Goal: Task Accomplishment & Management: Use online tool/utility

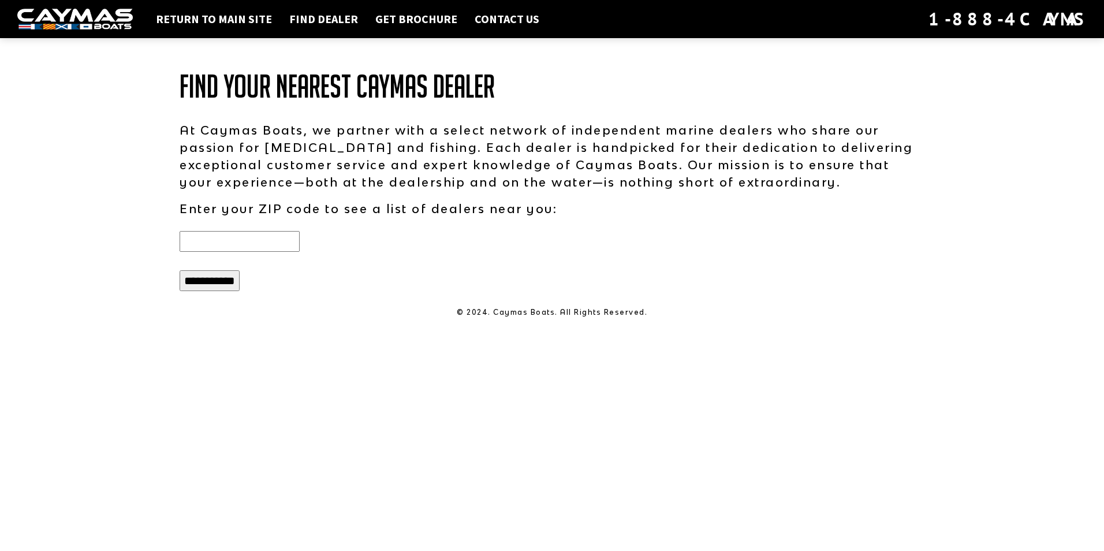
click at [248, 233] on input "text" at bounding box center [240, 241] width 120 height 21
click at [210, 289] on input "**********" at bounding box center [210, 280] width 60 height 21
click at [196, 239] on input "******" at bounding box center [240, 241] width 120 height 21
type input "*******"
click at [214, 282] on input "**********" at bounding box center [210, 280] width 60 height 21
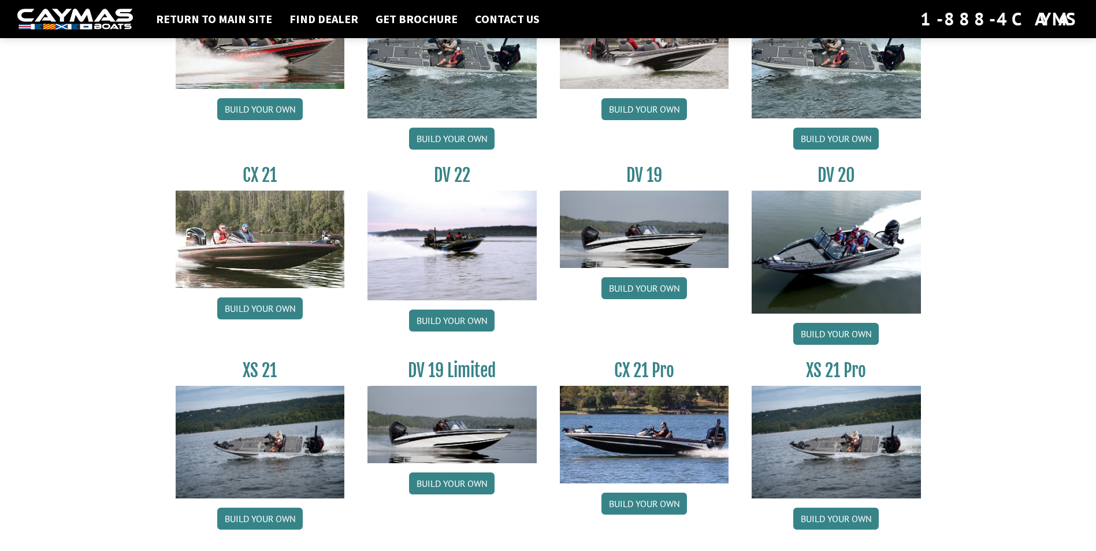
scroll to position [1252, 0]
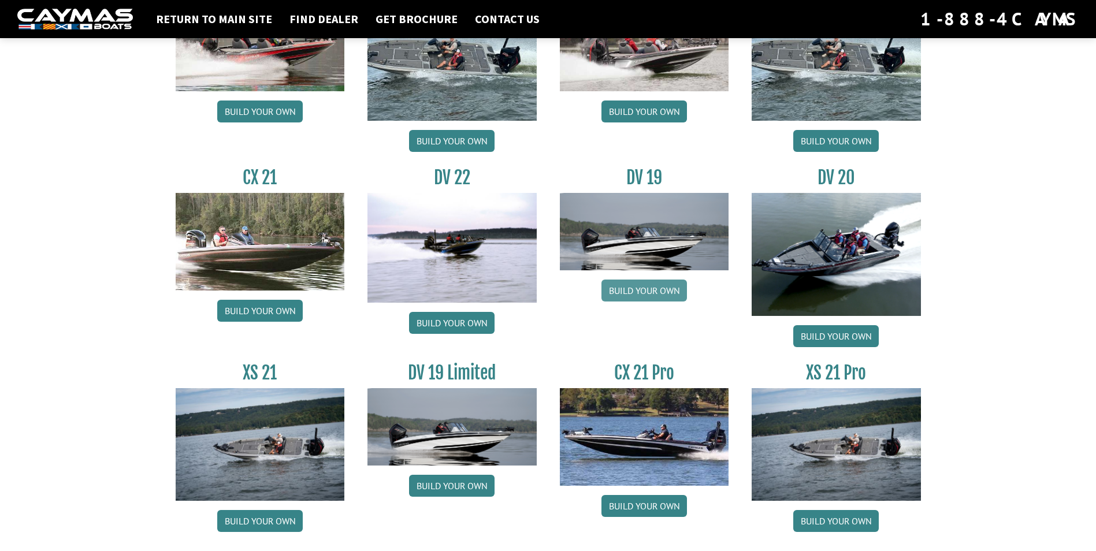
click at [661, 293] on link "Build your own" at bounding box center [643, 291] width 85 height 22
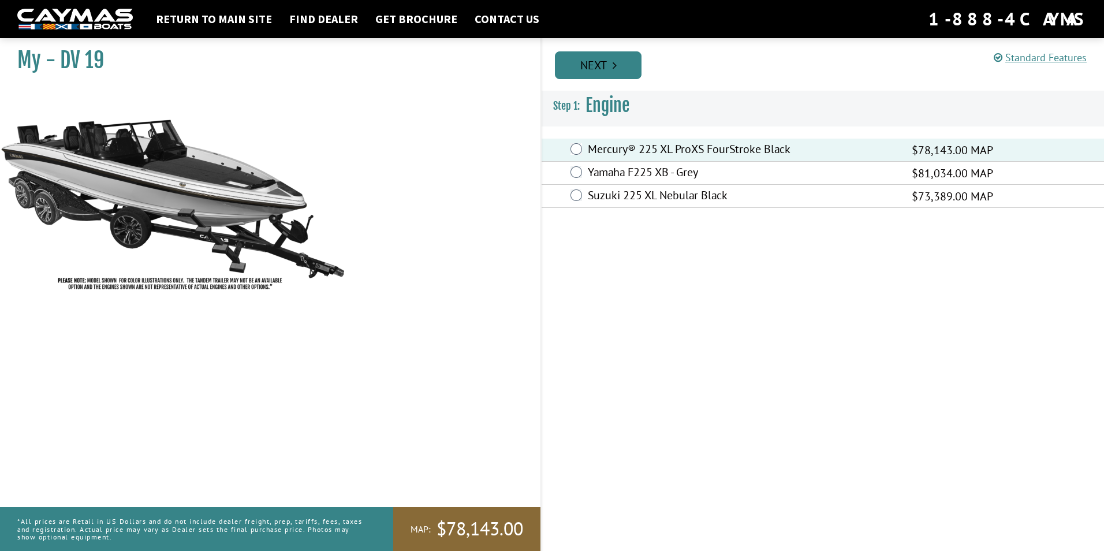
click at [613, 72] on link "Next" at bounding box center [598, 65] width 87 height 28
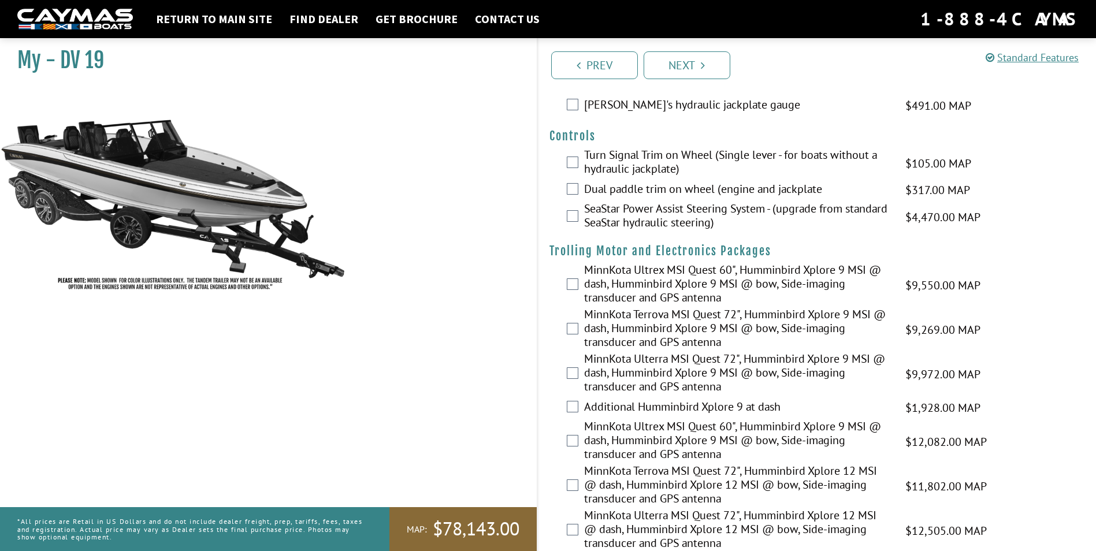
scroll to position [97, 0]
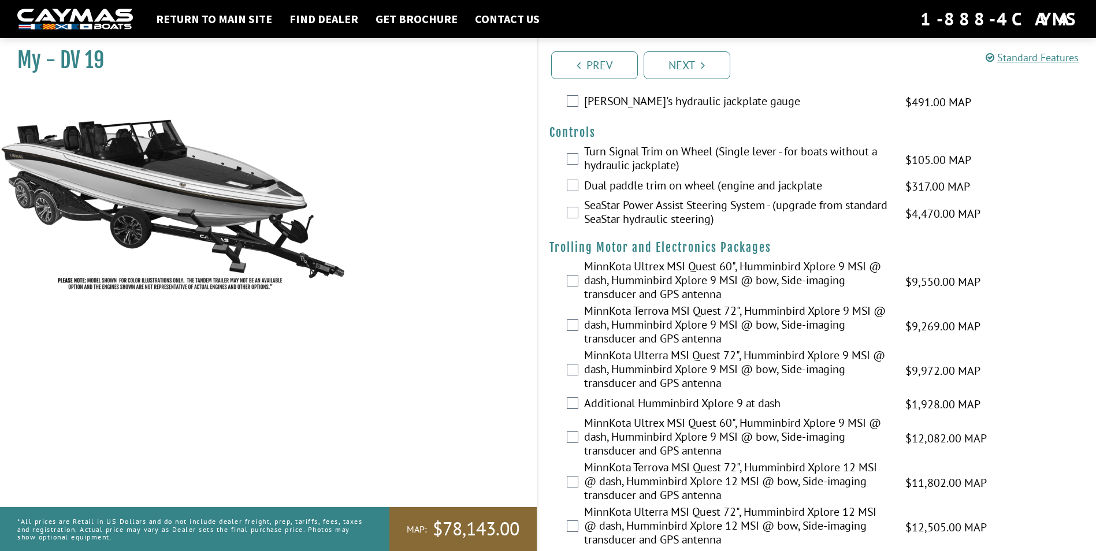
click at [572, 219] on div "SeaStar Power Assist Steering System - (upgrade from standard SeaStar hydraulic…" at bounding box center [817, 213] width 559 height 31
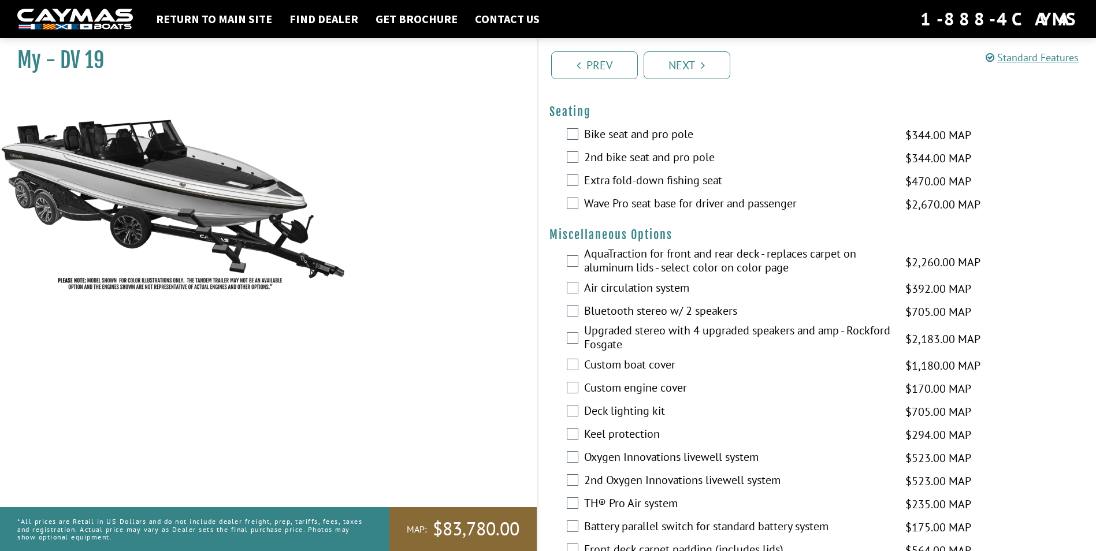
scroll to position [1204, 0]
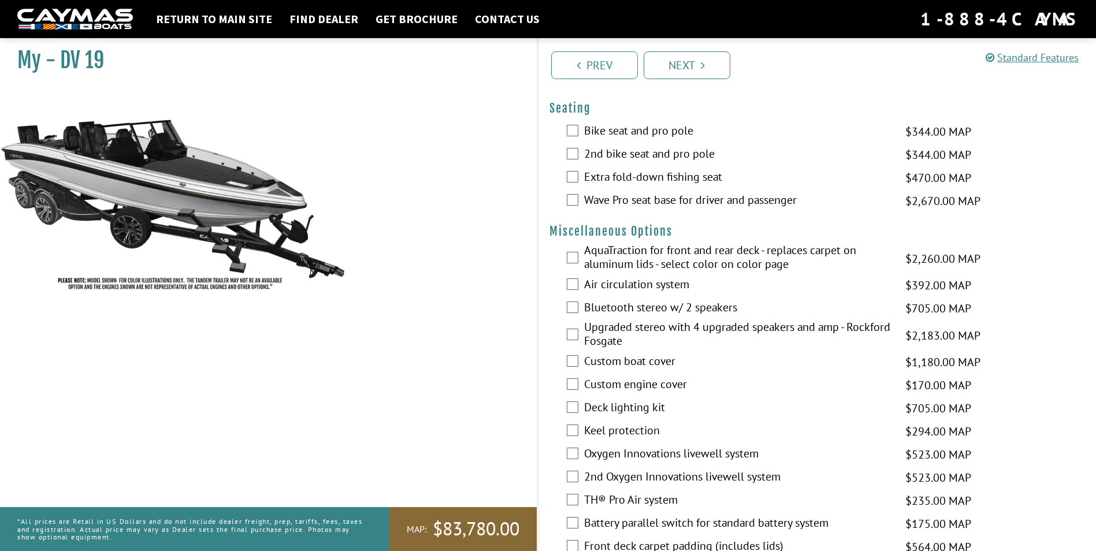
click at [574, 183] on div "Extra fold-down fishing seat $470.00 MAP $555.00 MSRP" at bounding box center [817, 177] width 559 height 23
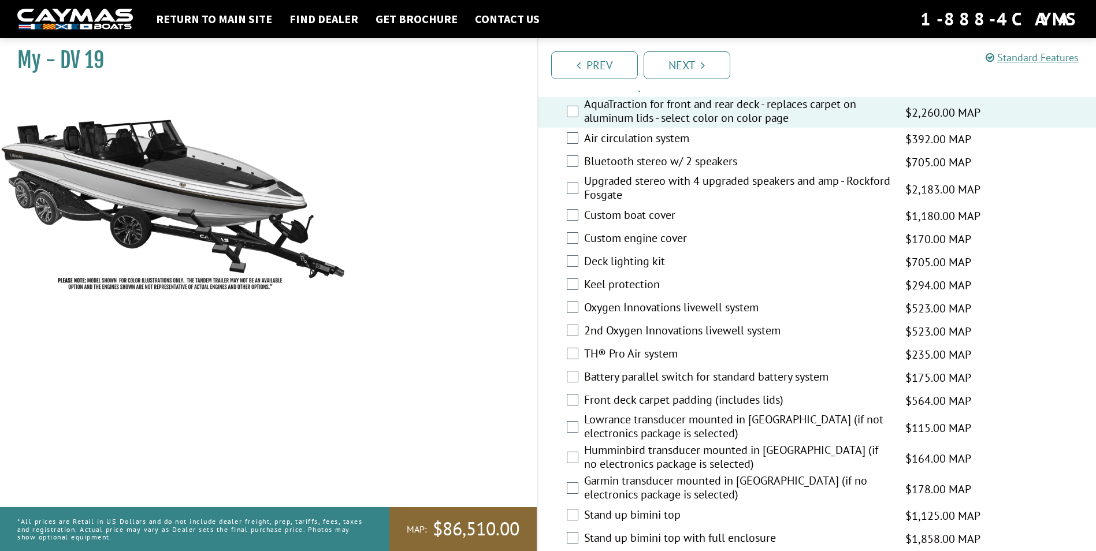
scroll to position [1361, 0]
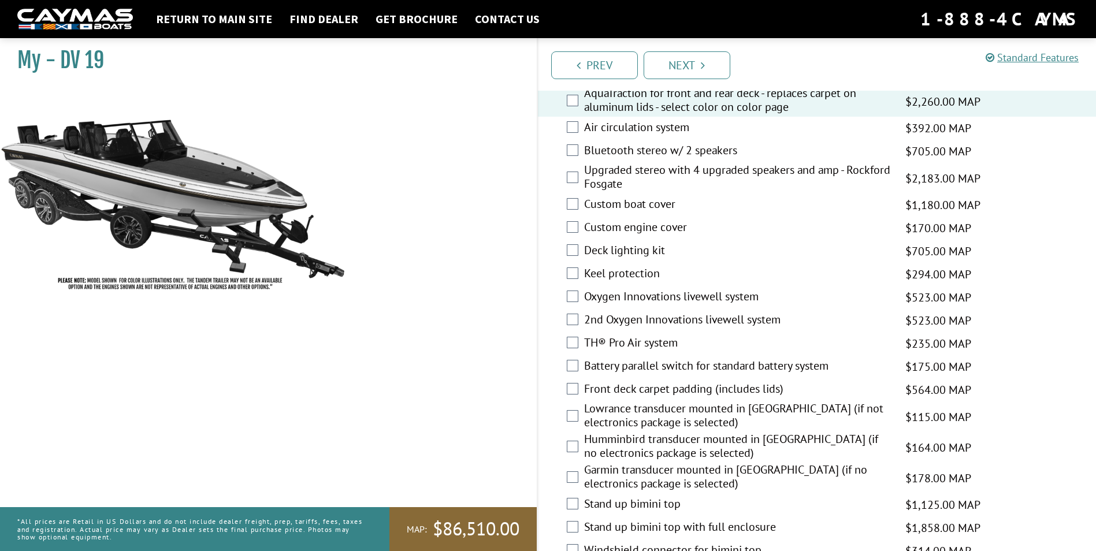
click at [578, 153] on div "Bluetooth stereo w/ 2 speakers $705.00 MAP $833.00 MSRP" at bounding box center [817, 151] width 559 height 23
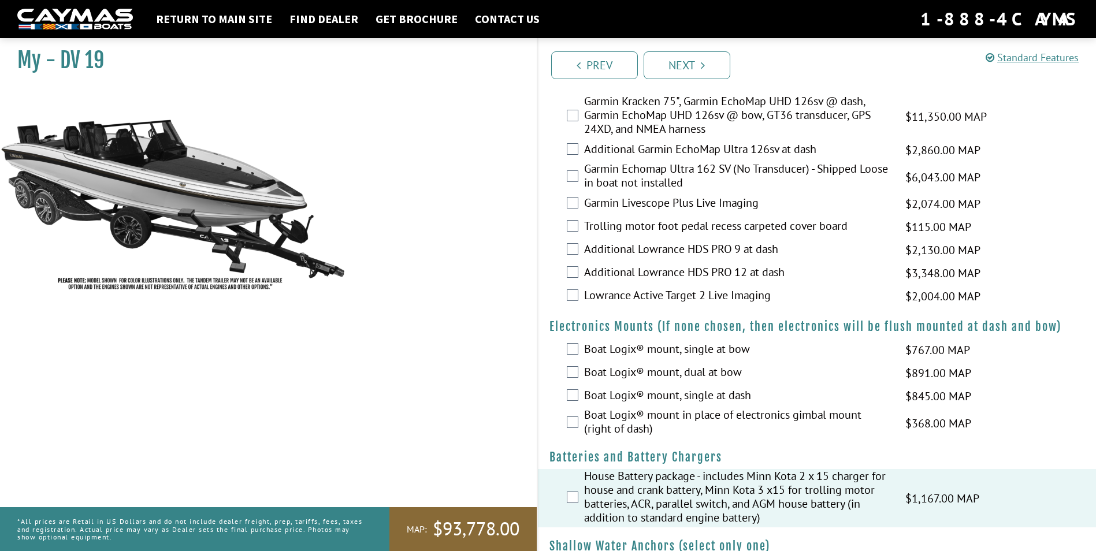
scroll to position [665, 0]
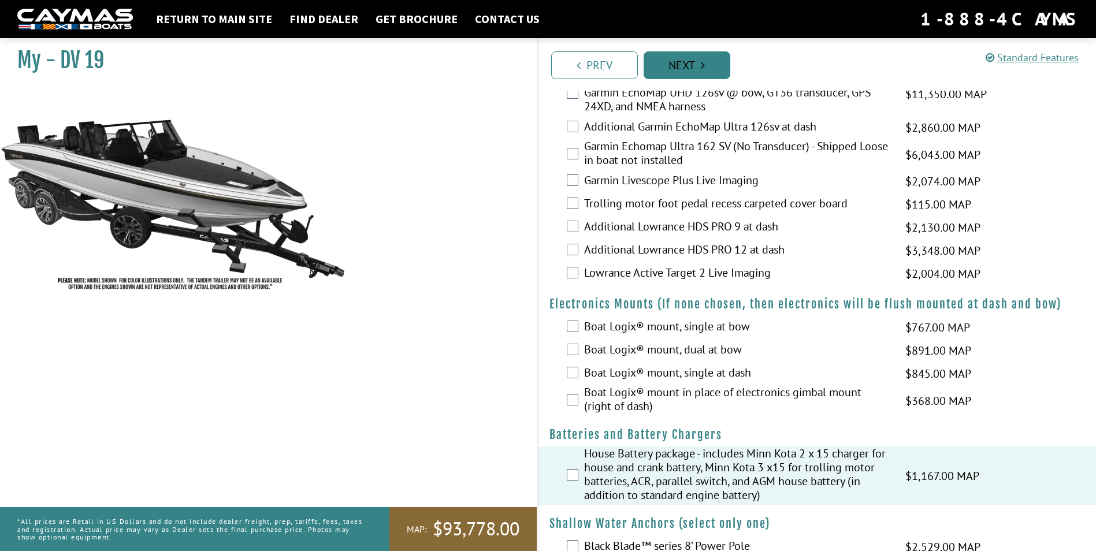
click at [686, 62] on link "Next" at bounding box center [686, 65] width 87 height 28
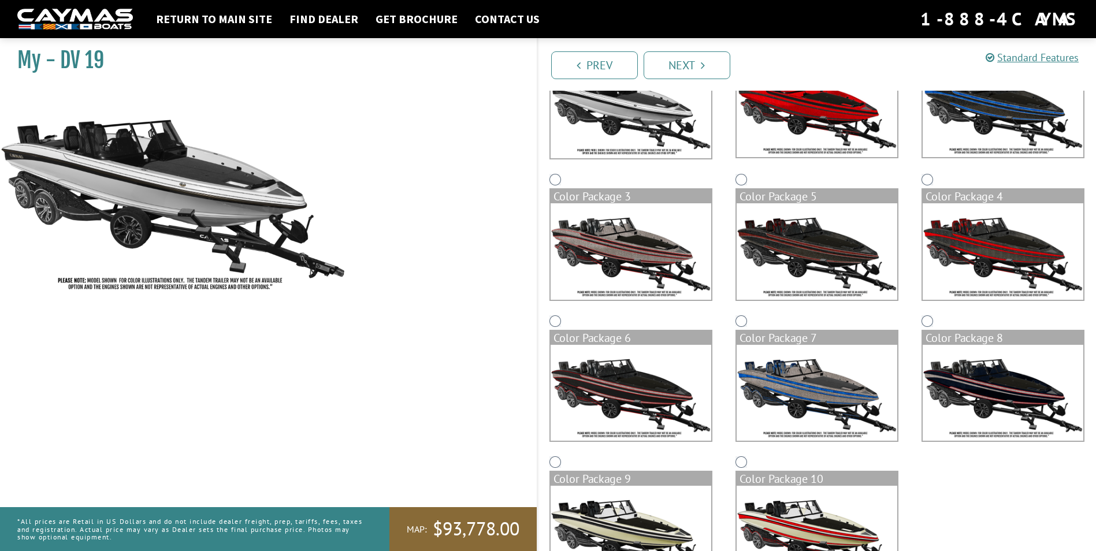
scroll to position [150, 0]
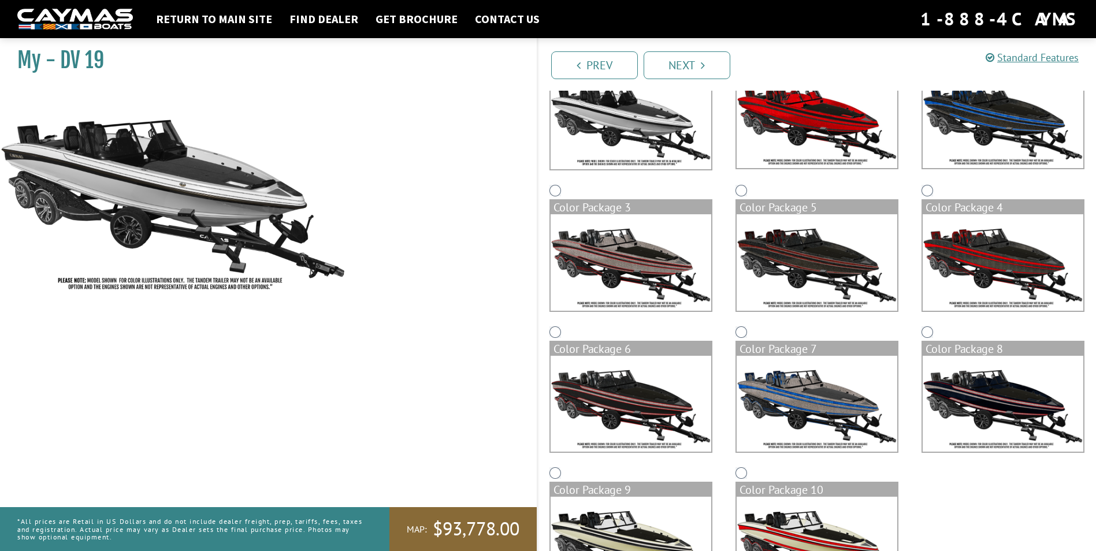
click at [996, 245] on img at bounding box center [1002, 262] width 161 height 96
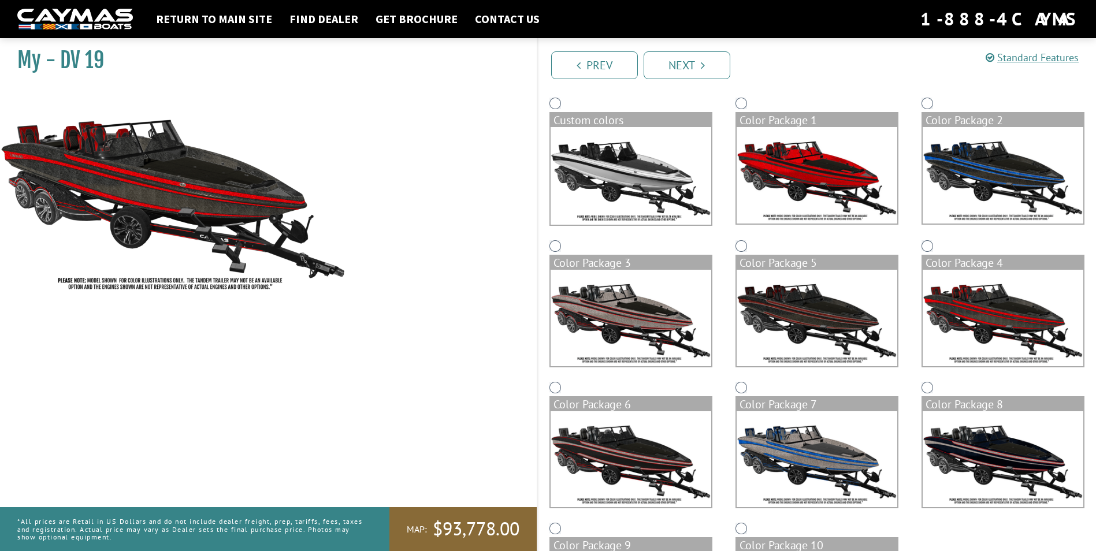
scroll to position [92, 0]
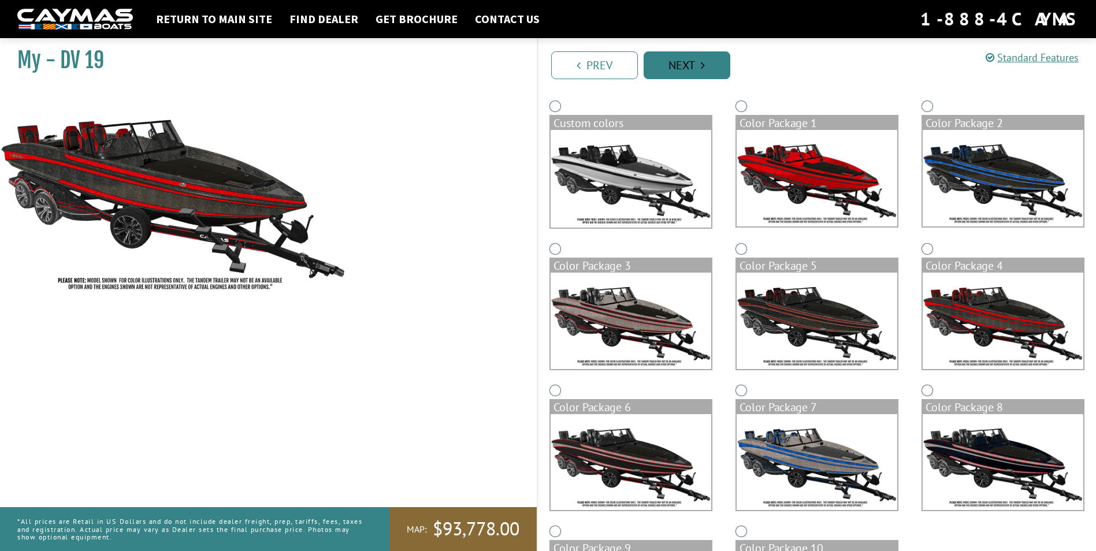
click at [687, 58] on link "Next" at bounding box center [686, 65] width 87 height 28
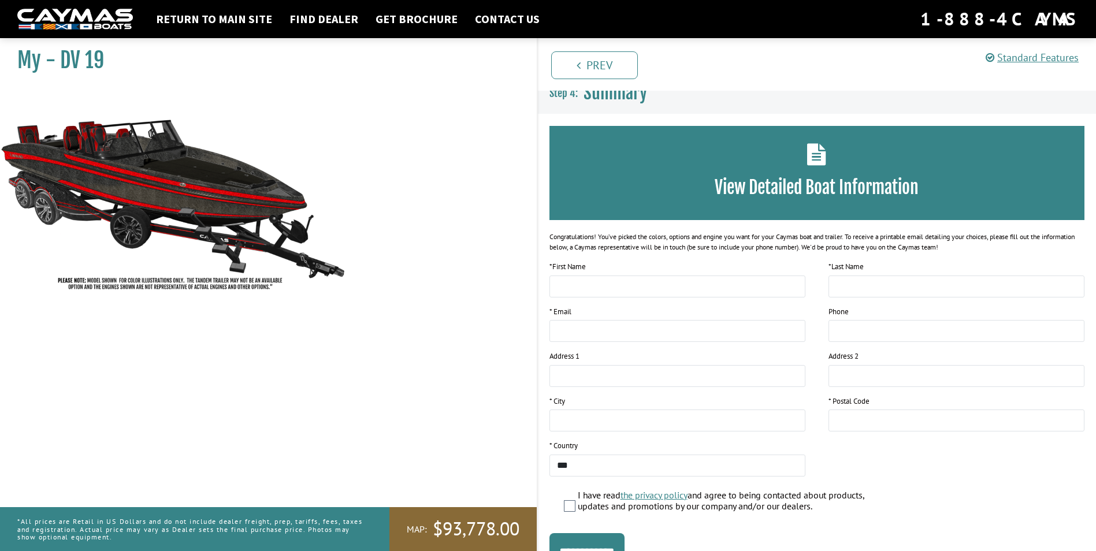
scroll to position [0, 0]
